Goal: Information Seeking & Learning: Learn about a topic

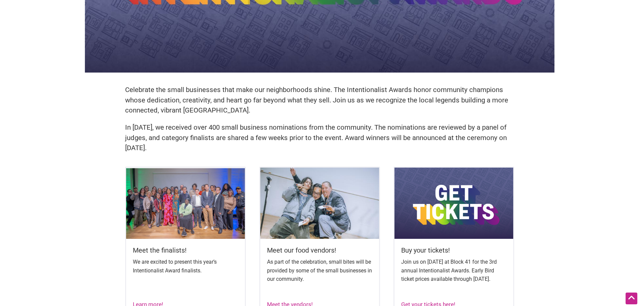
scroll to position [190, 0]
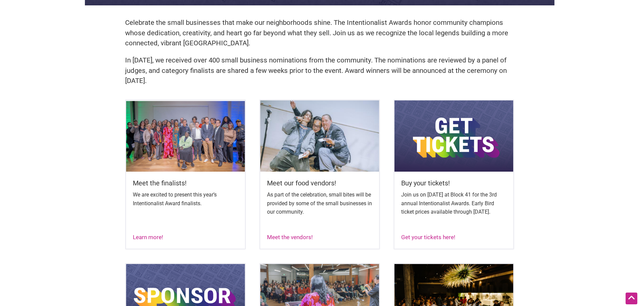
click at [172, 161] on img at bounding box center [185, 135] width 119 height 71
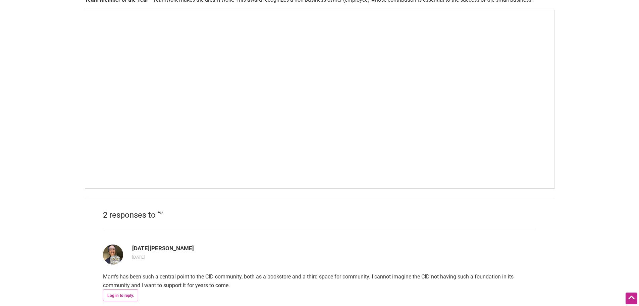
scroll to position [470, 0]
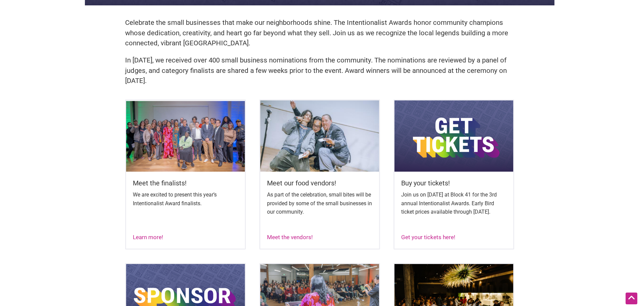
scroll to position [324, 0]
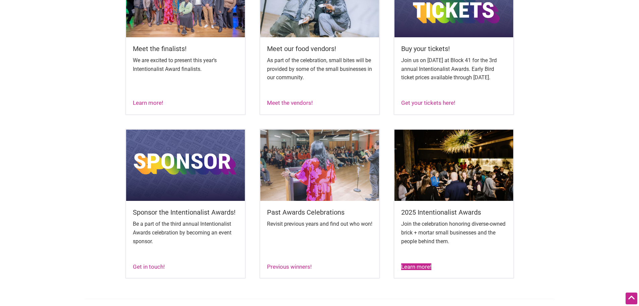
click at [416, 270] on link "Learn more!" at bounding box center [416, 266] width 30 height 7
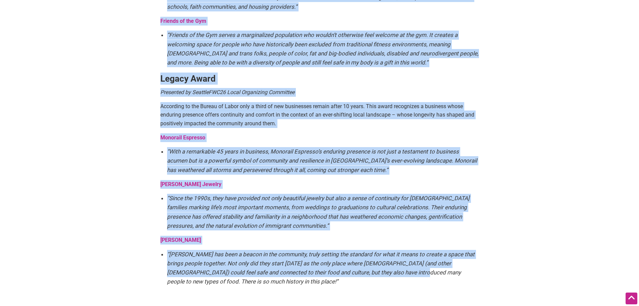
scroll to position [1242, 0]
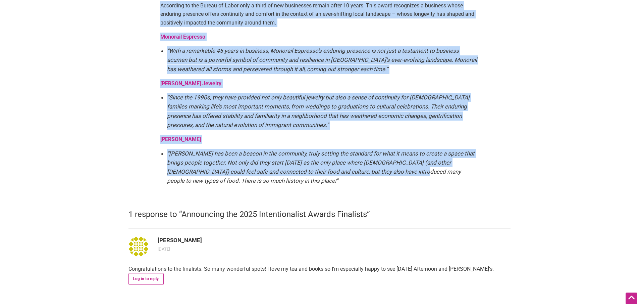
drag, startPoint x: 160, startPoint y: 111, endPoint x: 371, endPoint y: 173, distance: 220.6
copy div "Rookie of the Year Presented by Seattle Children’s Hospital Cheers to the new s…"
